Goal: Information Seeking & Learning: Learn about a topic

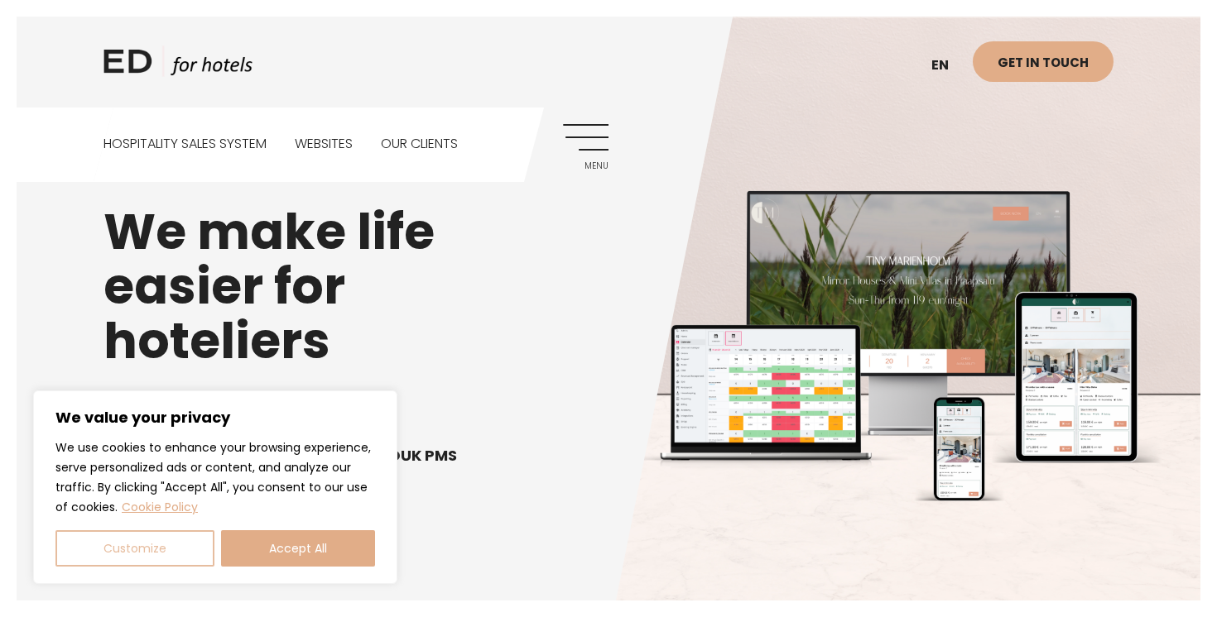
click at [175, 555] on button "Customize" at bounding box center [134, 549] width 159 height 36
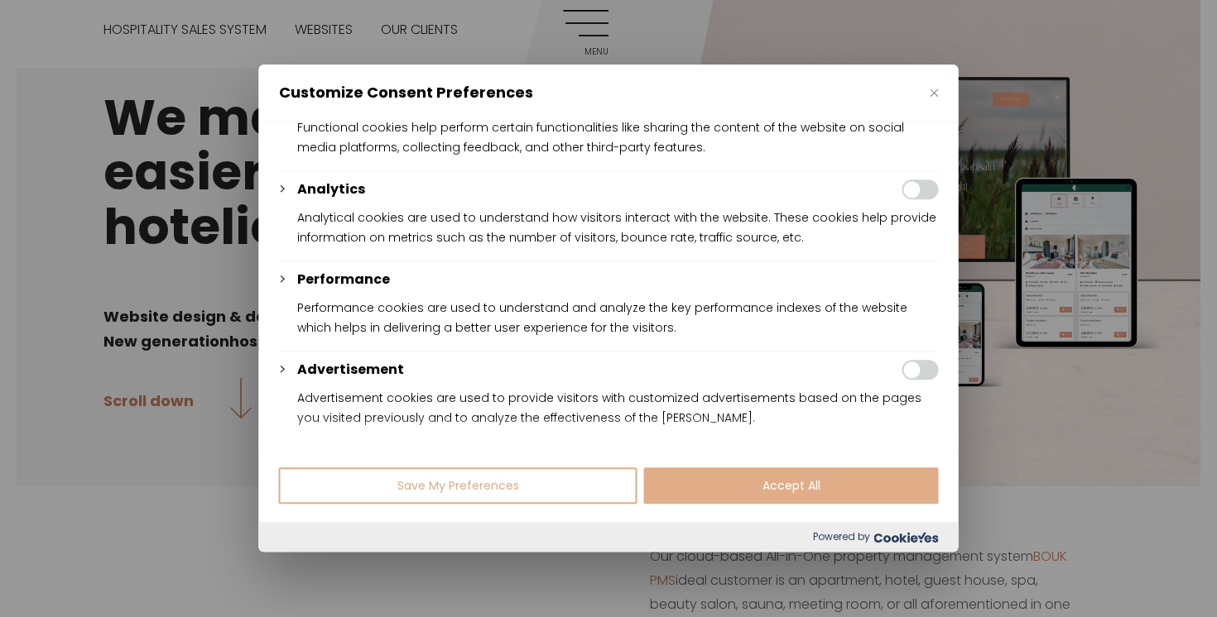
scroll to position [101, 0]
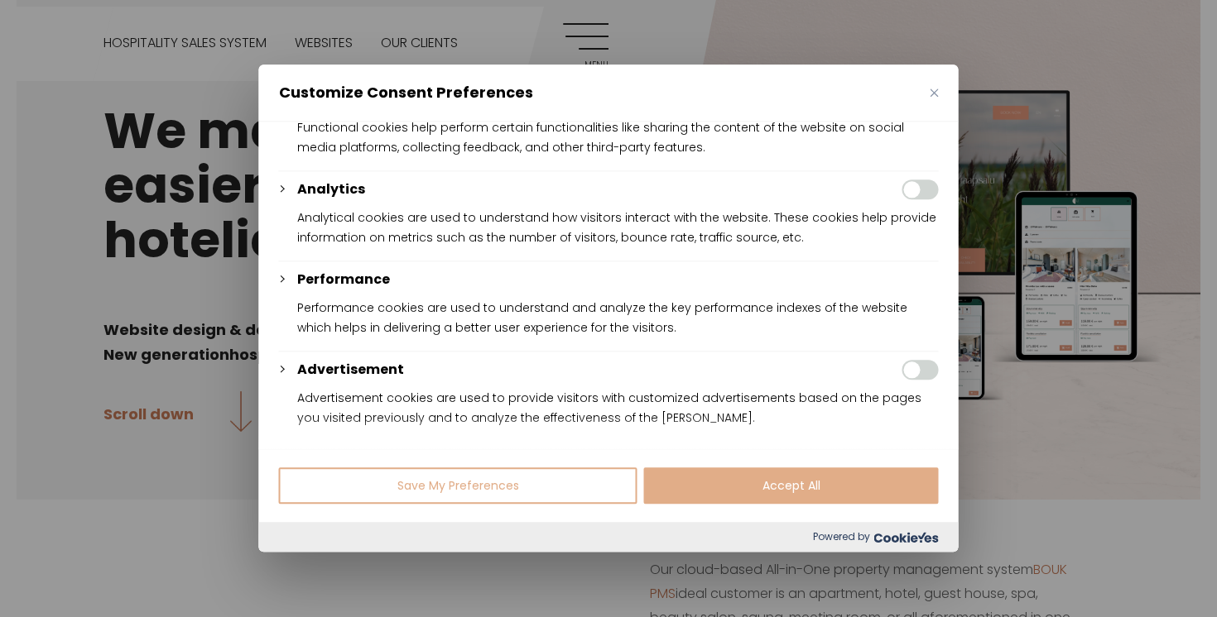
click at [536, 493] on button "Save My Preferences" at bounding box center [458, 487] width 358 height 36
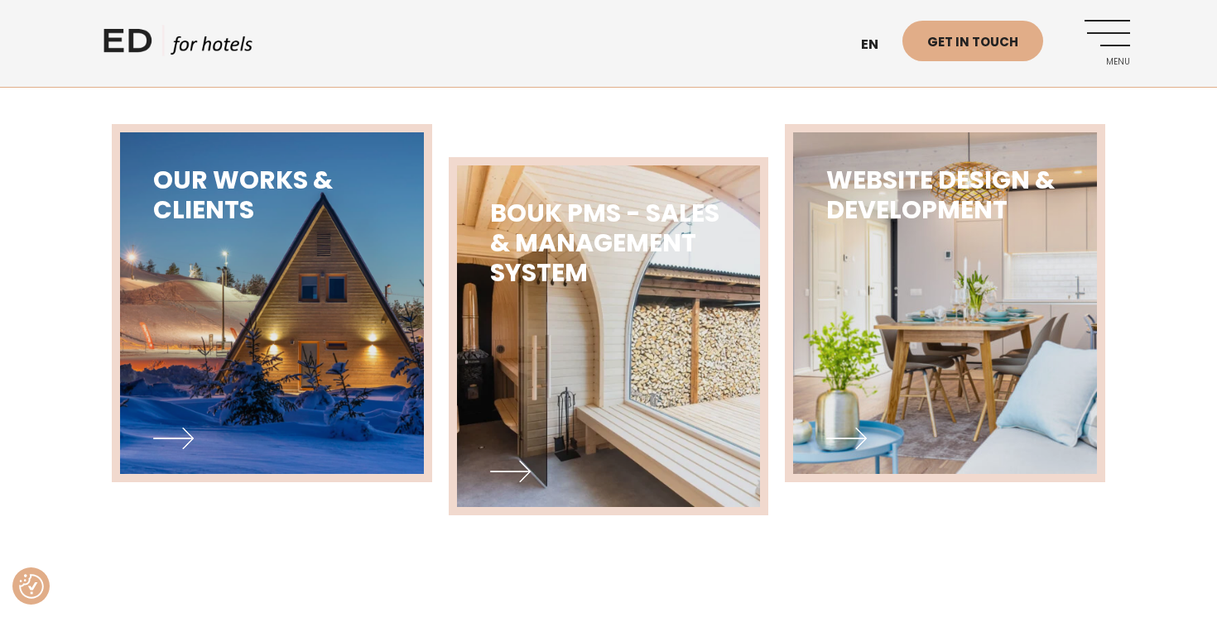
scroll to position [829, 0]
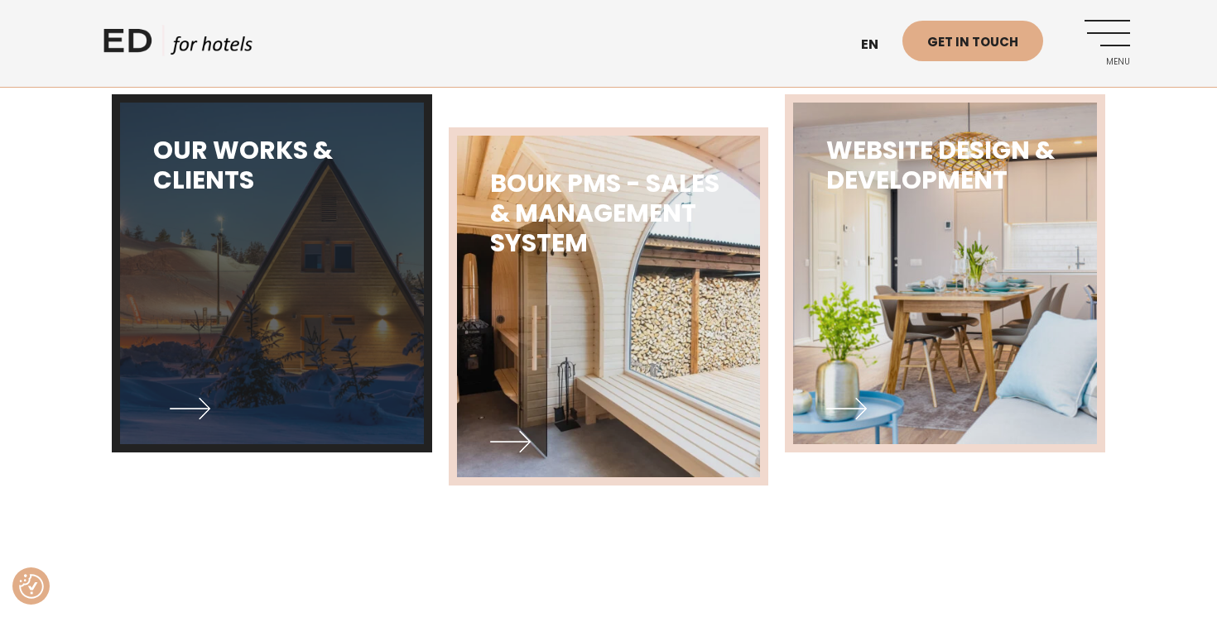
click at [225, 394] on img at bounding box center [272, 274] width 334 height 376
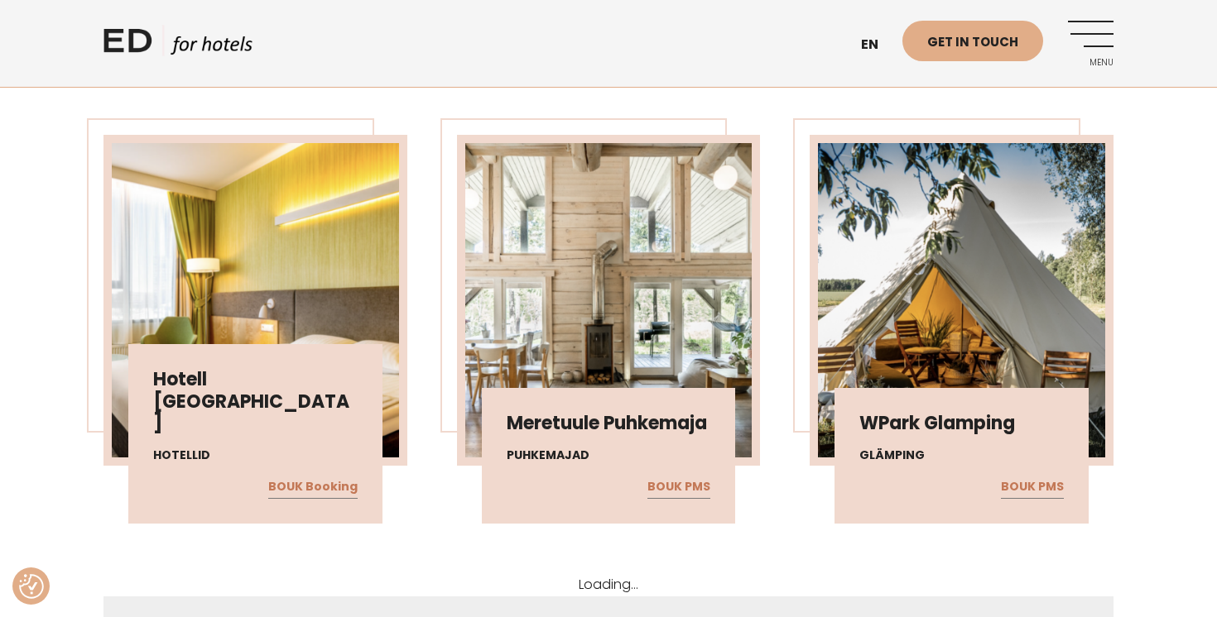
scroll to position [2742, 0]
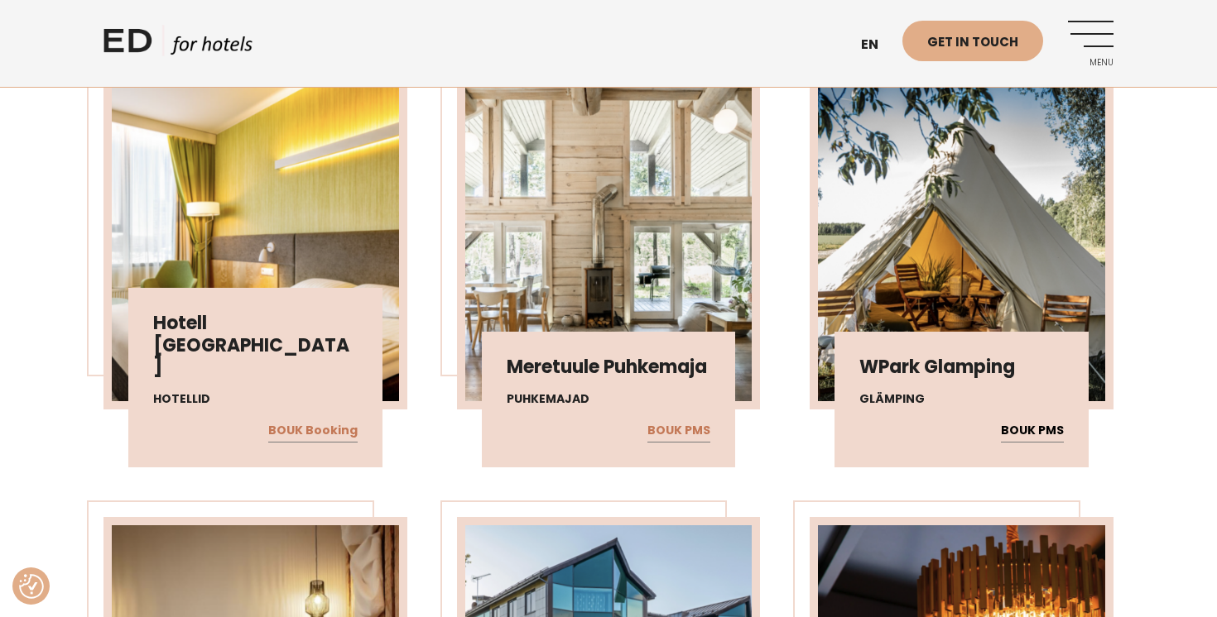
click at [1026, 432] on link "BOUK PMS" at bounding box center [1032, 431] width 63 height 22
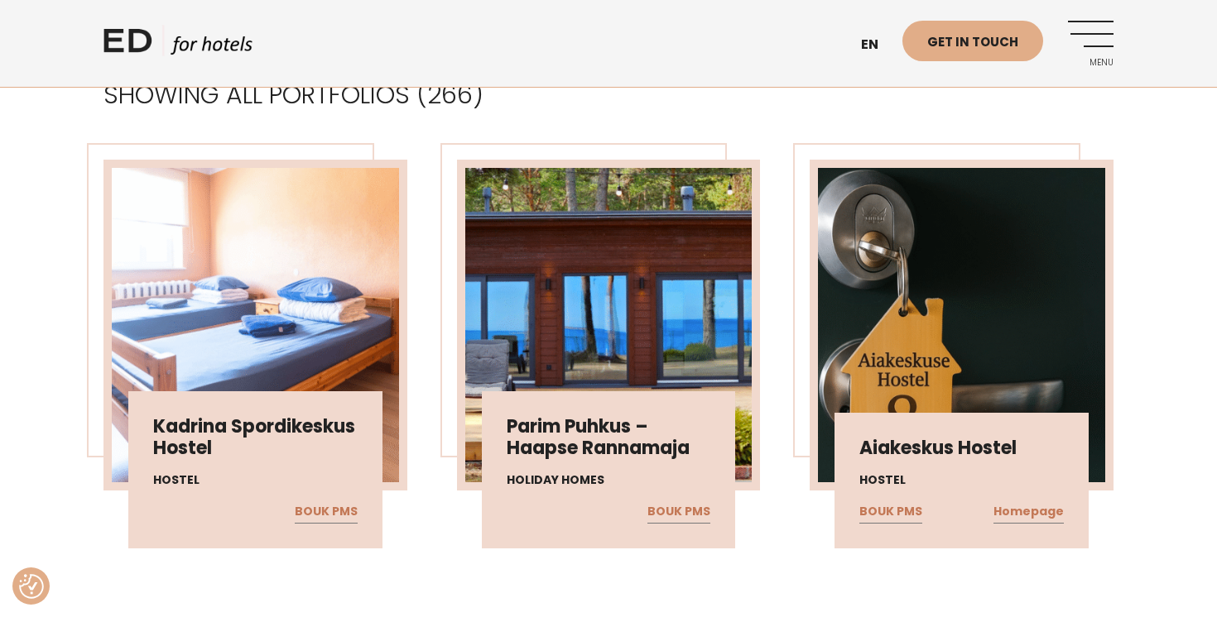
scroll to position [474, 0]
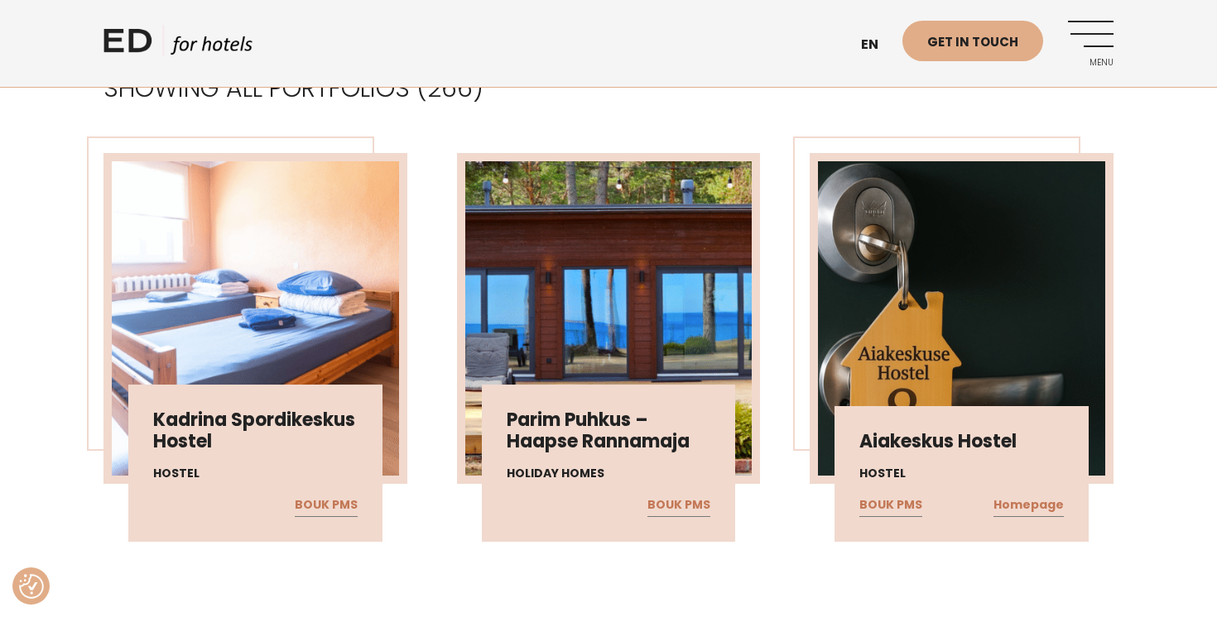
click at [627, 253] on img at bounding box center [608, 318] width 287 height 315
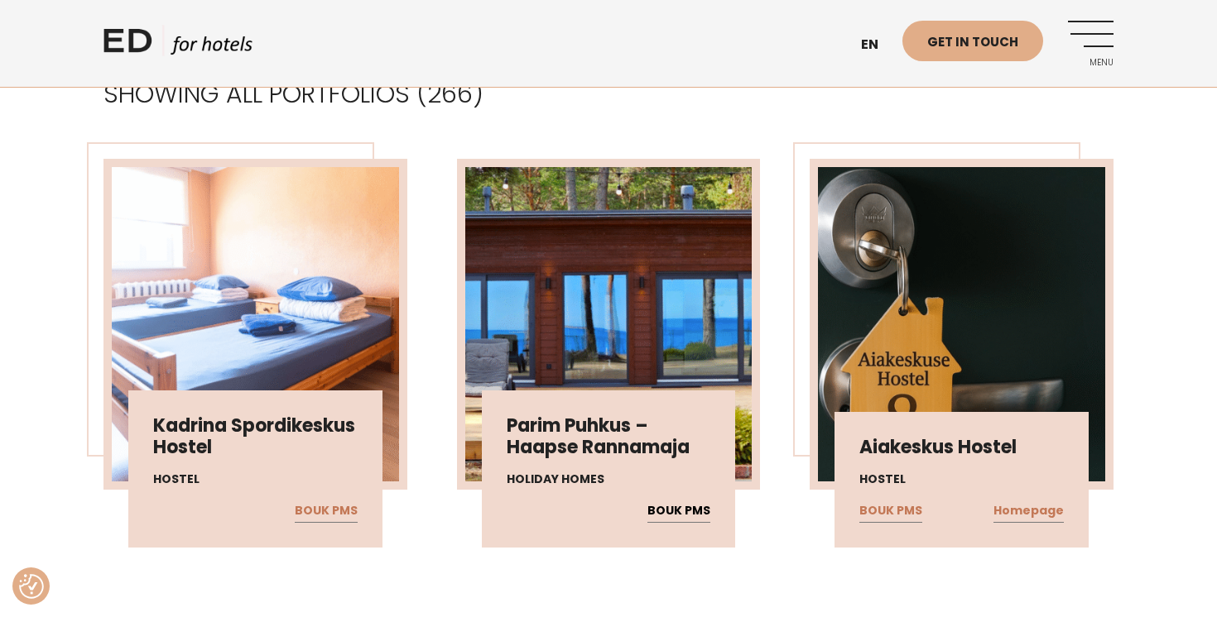
scroll to position [469, 0]
click at [666, 514] on link "BOUK PMS" at bounding box center [678, 511] width 63 height 22
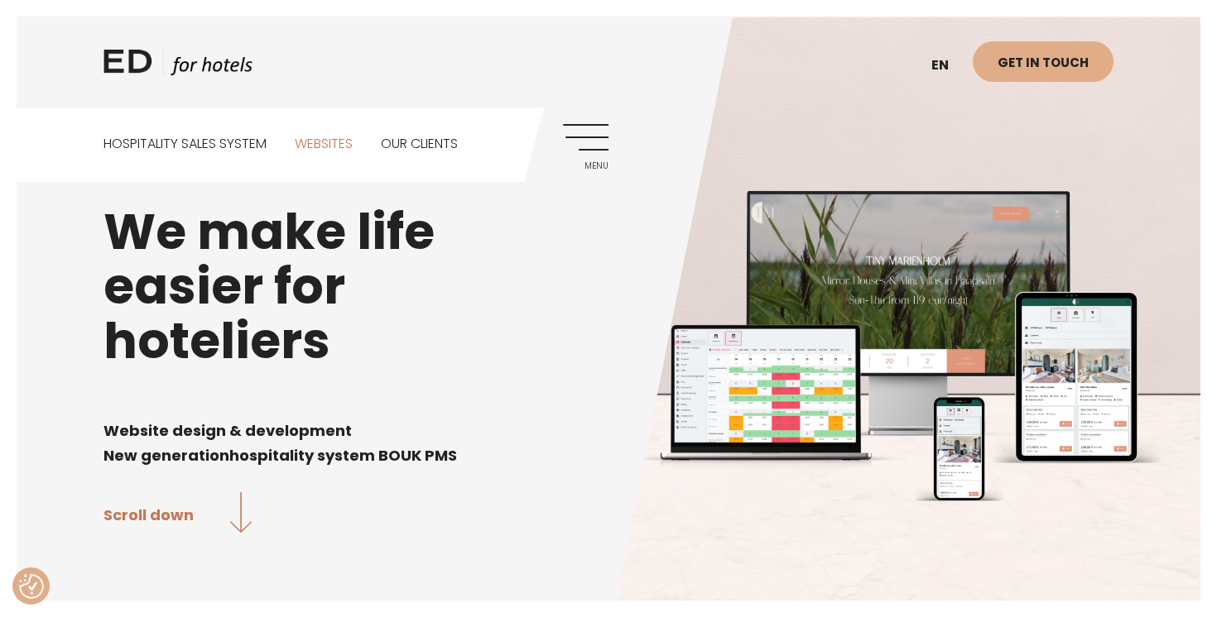
click at [331, 147] on link "Websites" at bounding box center [324, 145] width 58 height 74
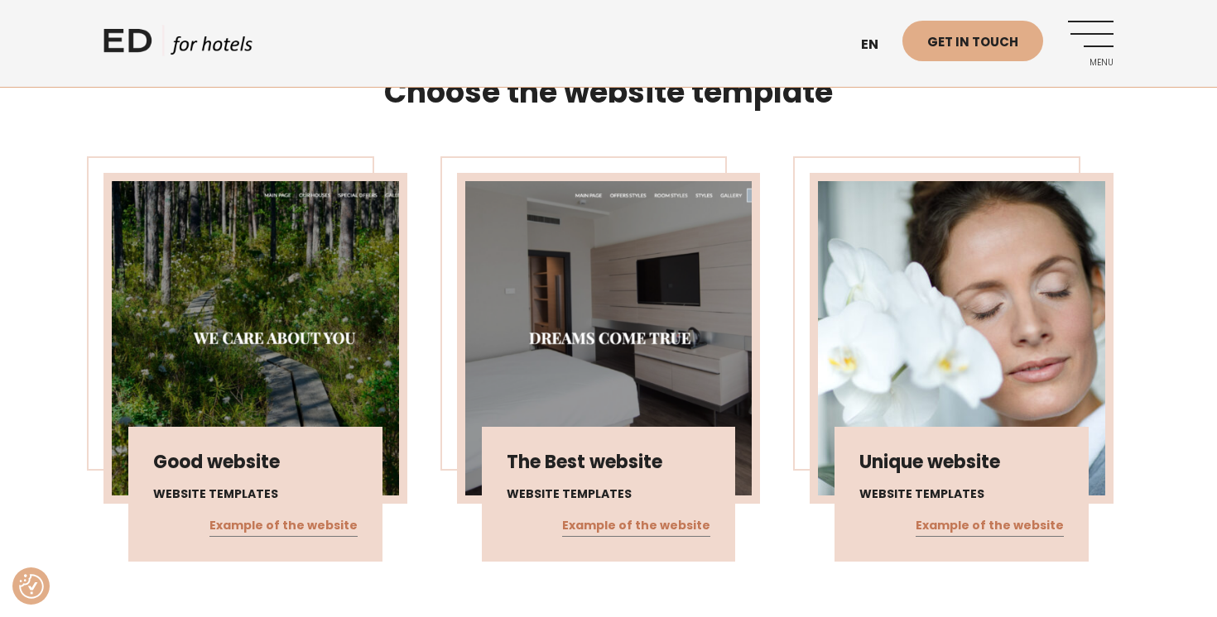
scroll to position [953, 0]
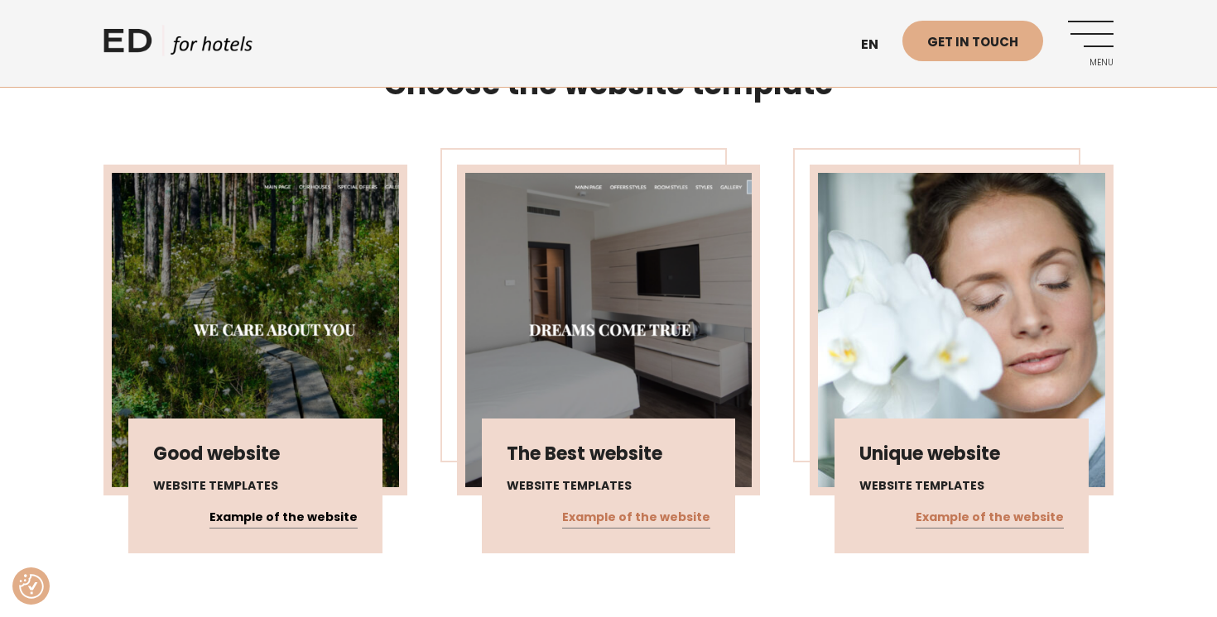
click at [257, 507] on link "Example of the website" at bounding box center [283, 518] width 148 height 22
